Goal: Entertainment & Leisure: Consume media (video, audio)

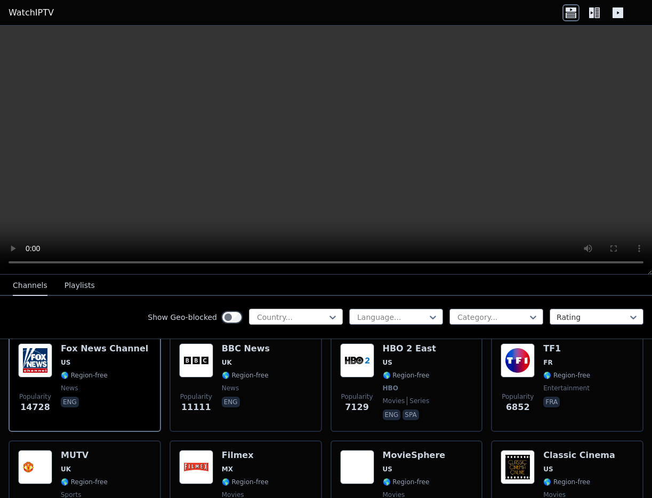
scroll to position [181, 0]
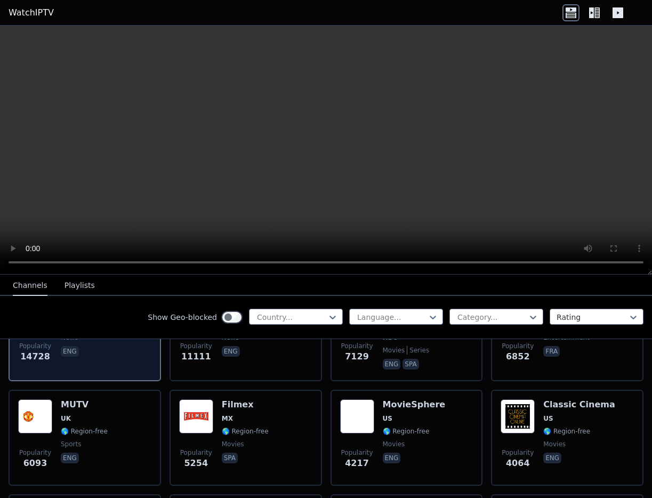
click at [141, 364] on div "Popularity 14728 Fox News Channel US 🌎 Region-free news eng" at bounding box center [84, 332] width 133 height 79
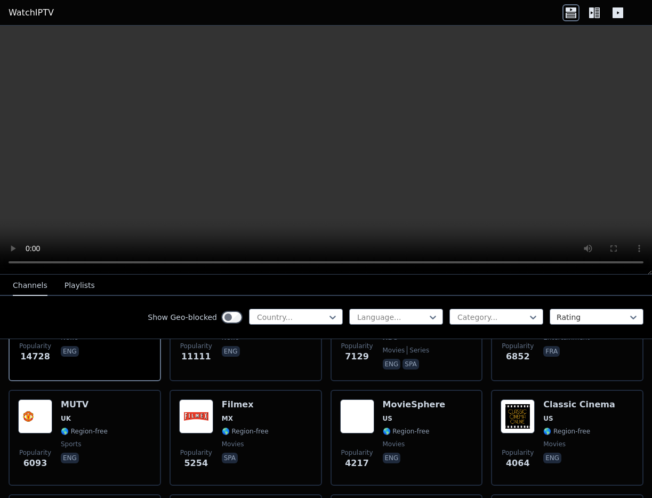
click at [594, 8] on icon at bounding box center [594, 12] width 17 height 17
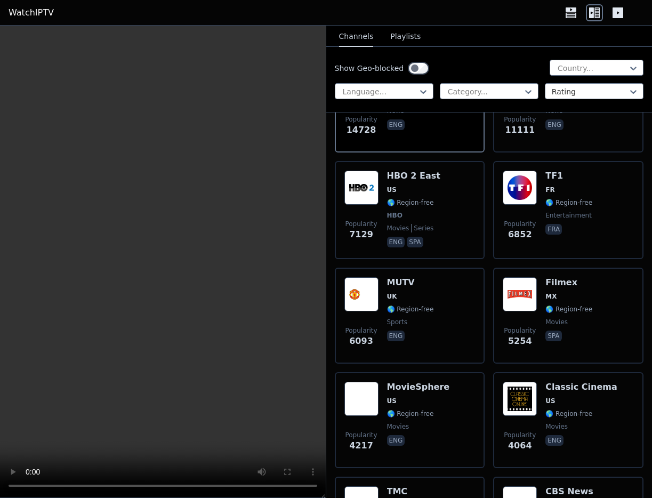
click at [609, 13] on div at bounding box center [595, 12] width 64 height 17
click at [616, 15] on icon at bounding box center [618, 12] width 11 height 11
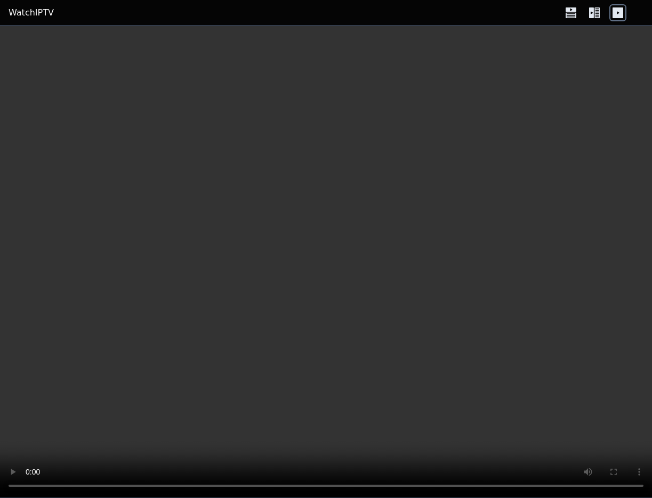
click at [602, 15] on icon at bounding box center [594, 12] width 17 height 17
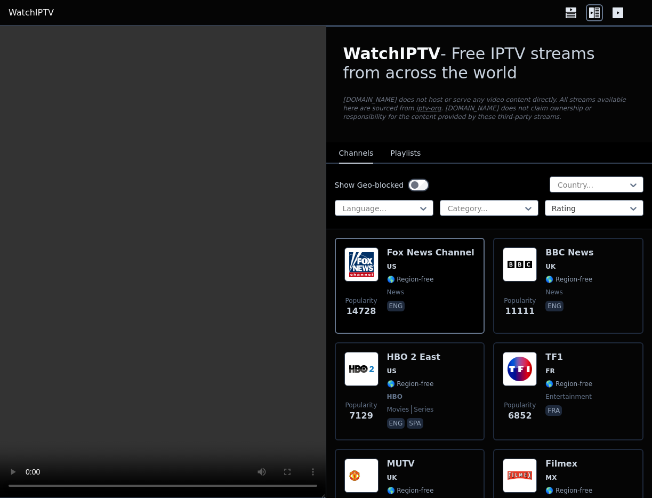
click at [49, 14] on link "WatchIPTV" at bounding box center [31, 12] width 45 height 13
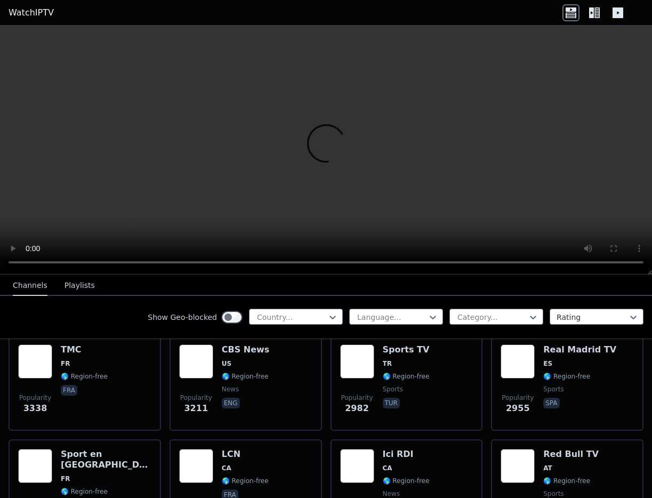
scroll to position [586, 0]
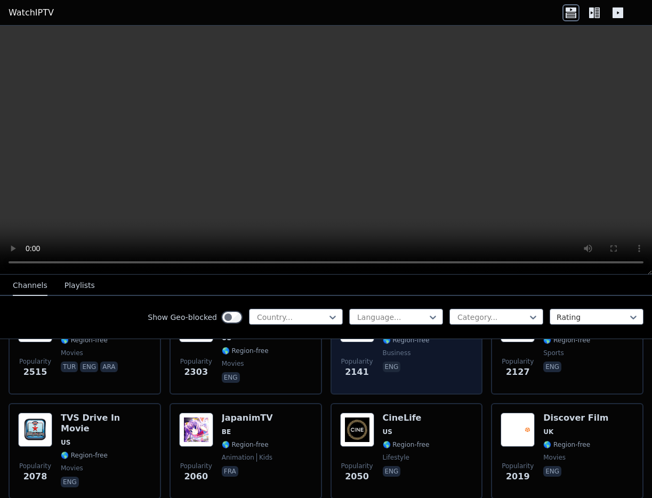
click at [445, 352] on div "Popularity 2141 Bloomberg TV US 🌎 Region-free business eng" at bounding box center [406, 346] width 133 height 77
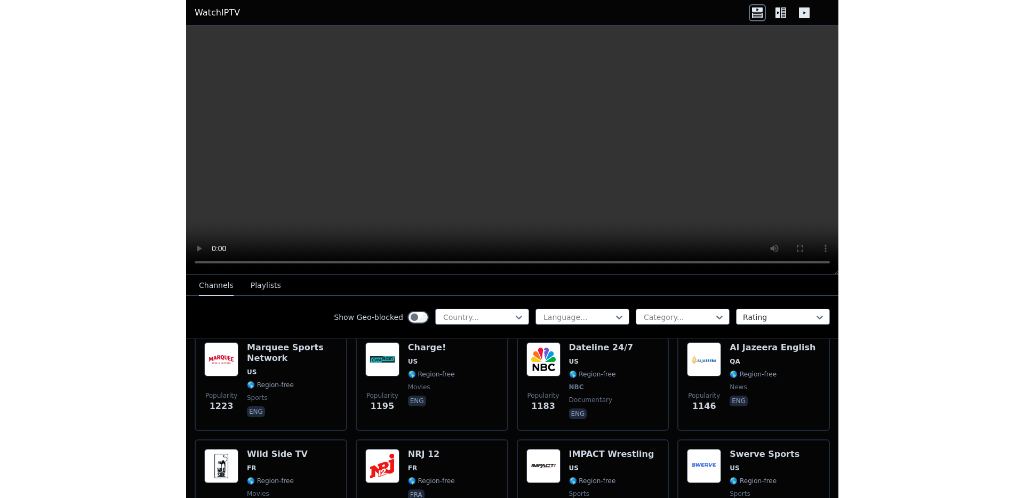
scroll to position [1422, 0]
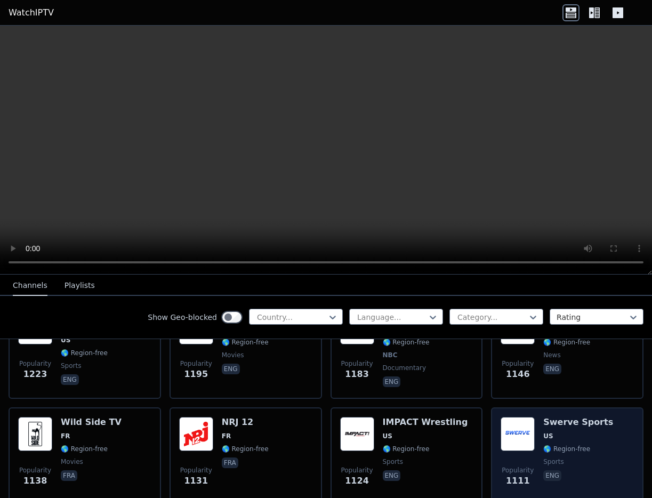
click at [577, 439] on span "US" at bounding box center [578, 436] width 70 height 9
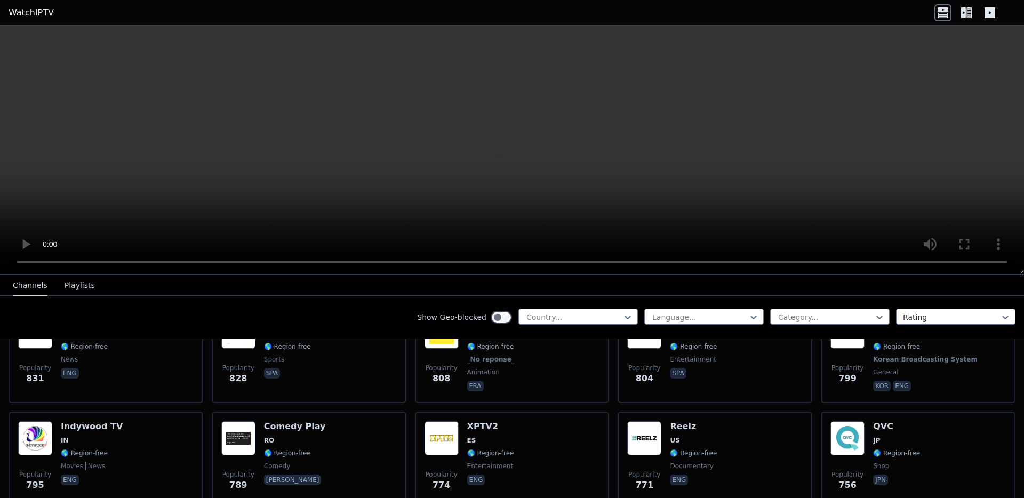
scroll to position [1965, 0]
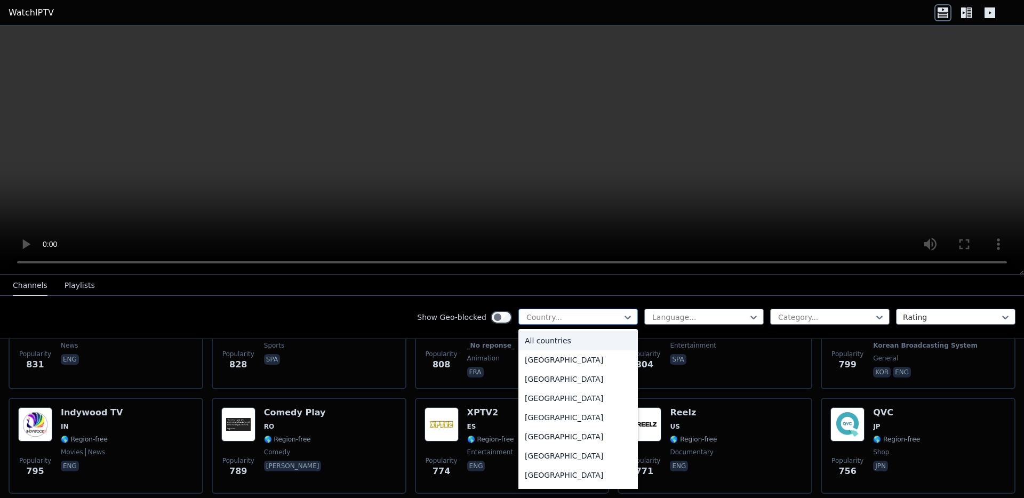
click at [605, 316] on div at bounding box center [573, 317] width 97 height 11
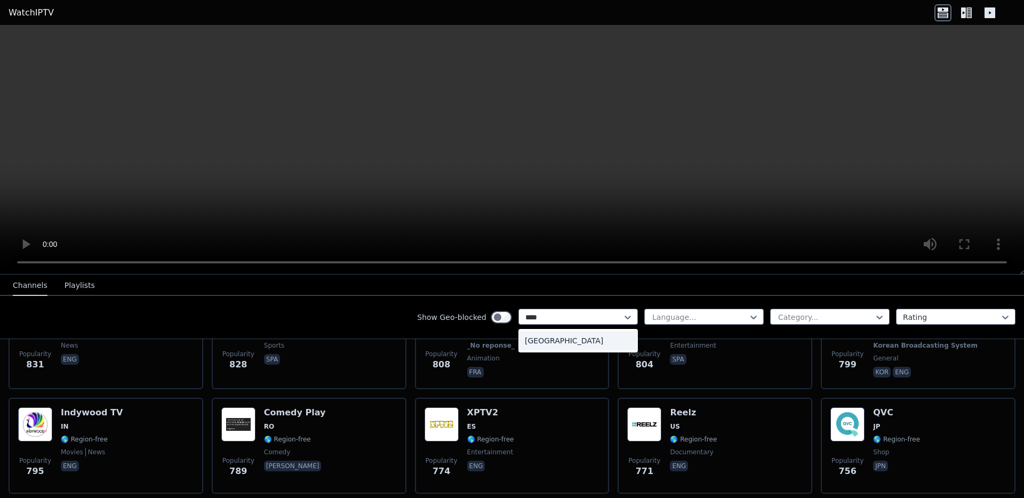
type input "*****"
click at [536, 337] on div "[GEOGRAPHIC_DATA]" at bounding box center [577, 340] width 119 height 19
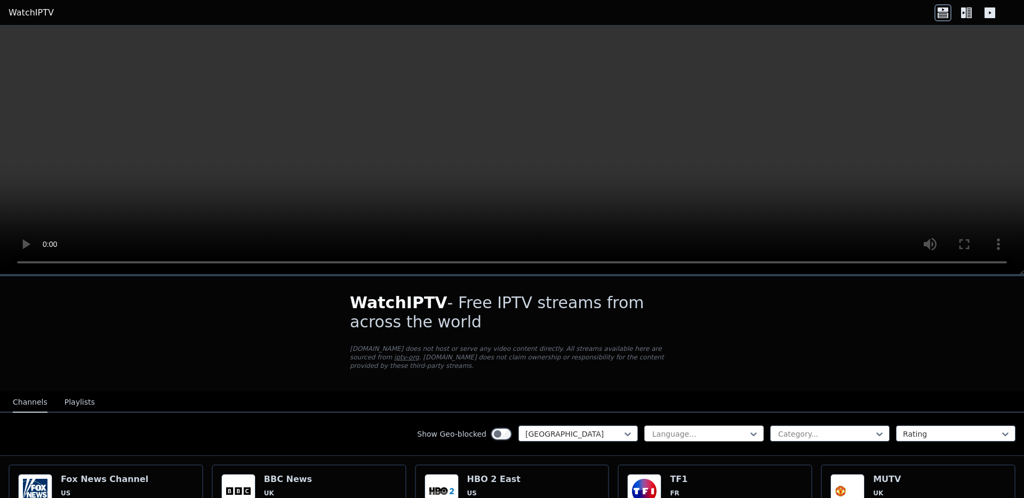
click at [652, 320] on div "WatchIPTV - Free IPTV streams from across the world [DOMAIN_NAME] does not host…" at bounding box center [512, 333] width 358 height 115
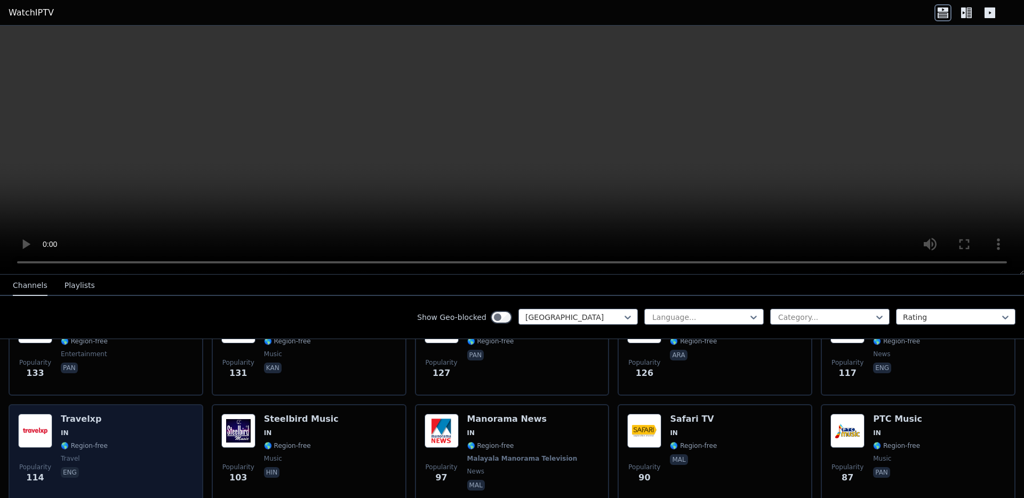
scroll to position [587, 0]
click at [152, 455] on div "Popularity 114 Travelxp IN 🌎 Region-free travel eng" at bounding box center [105, 453] width 175 height 79
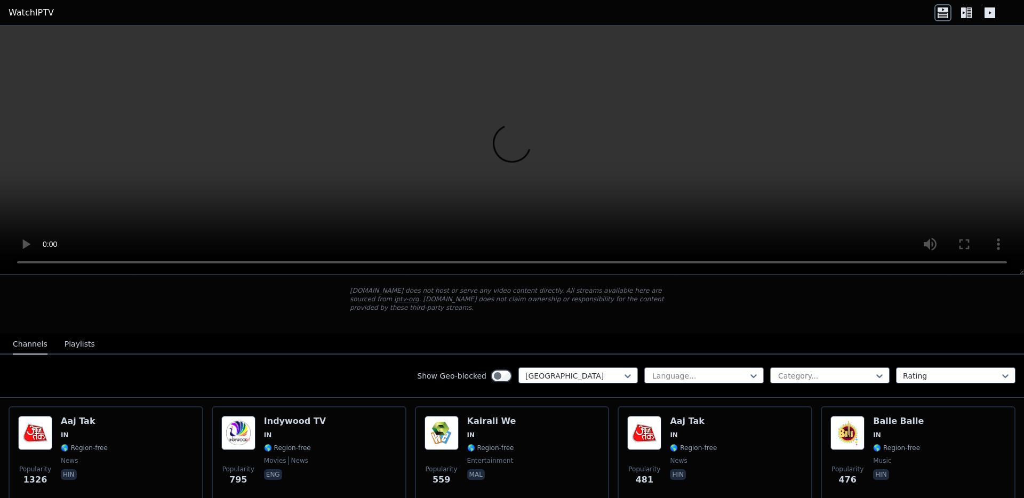
scroll to position [0, 0]
